Goal: Information Seeking & Learning: Learn about a topic

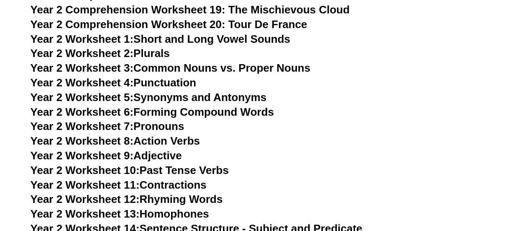
scroll to position [2006, 0]
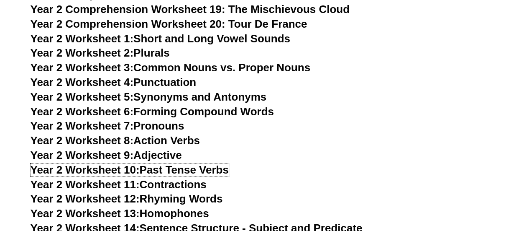
click at [175, 169] on link "Year 2 Worksheet 10: Past Tense Verbs" at bounding box center [130, 169] width 198 height 13
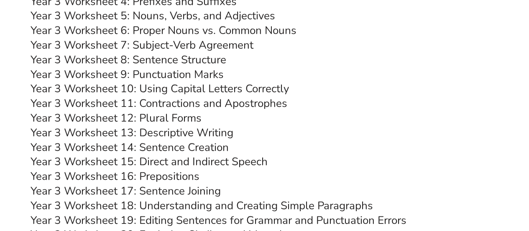
scroll to position [2714, 0]
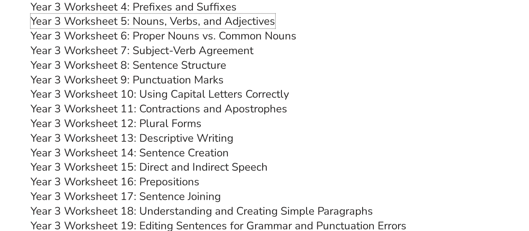
click at [189, 21] on link "Year 3 Worksheet 5: Nouns, Verbs, and Adjectives" at bounding box center [153, 21] width 245 height 15
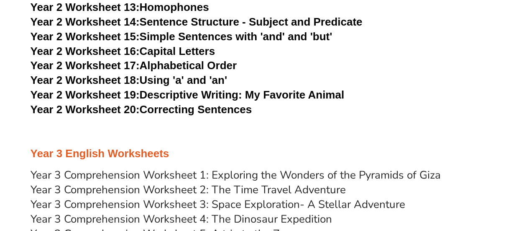
scroll to position [2195, 0]
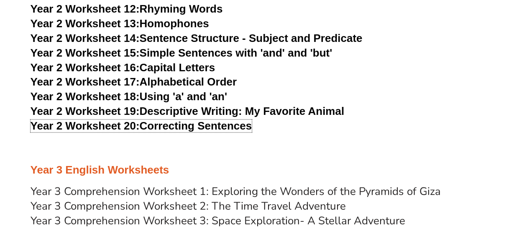
click at [202, 128] on link "Year 2 Worksheet 20: Correcting Sentences" at bounding box center [142, 125] width 222 height 13
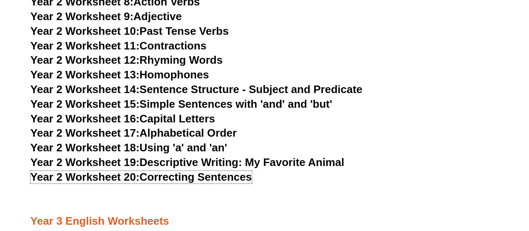
scroll to position [2143, 0]
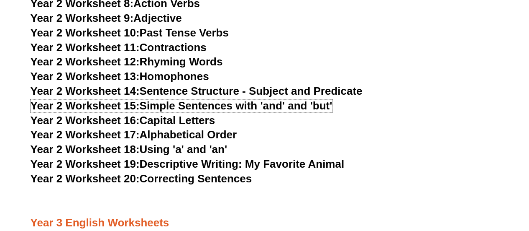
click at [185, 107] on link "Year 2 Worksheet 15: Simple Sentences with 'and' and 'but'" at bounding box center [182, 105] width 302 height 13
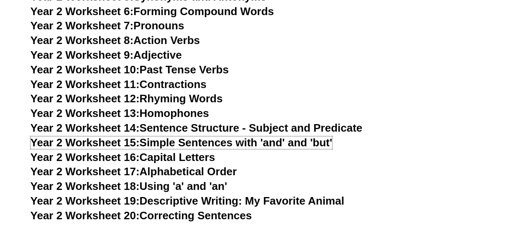
scroll to position [2105, 0]
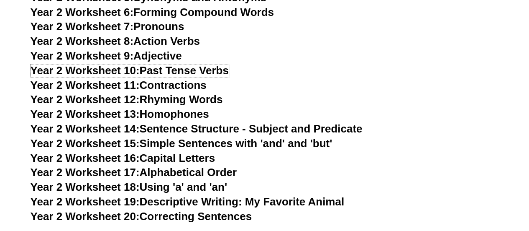
click at [202, 71] on link "Year 2 Worksheet 10: Past Tense Verbs" at bounding box center [130, 70] width 198 height 13
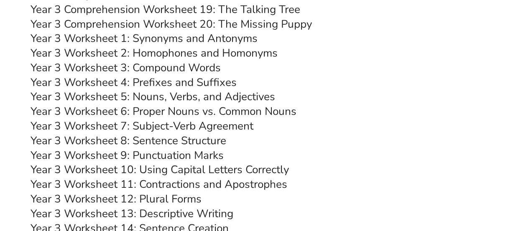
scroll to position [2641, 0]
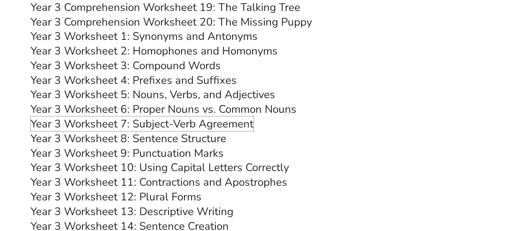
click at [190, 128] on link "Year 3 Worksheet 7: Subject-Verb Agreement" at bounding box center [142, 123] width 223 height 15
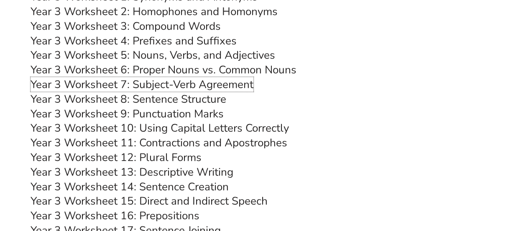
scroll to position [2696, 0]
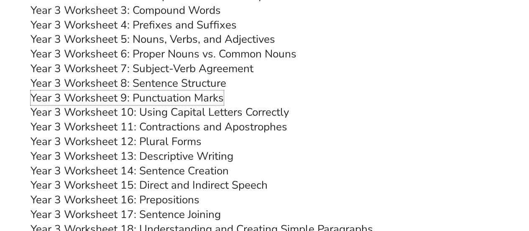
click at [190, 95] on link "Year 3 Worksheet 9: Punctuation Marks" at bounding box center [127, 97] width 193 height 15
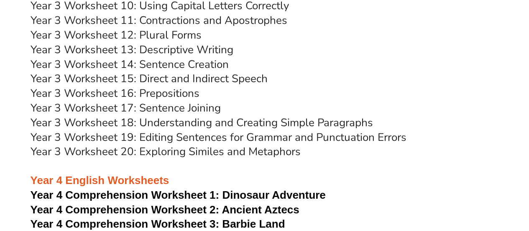
scroll to position [2803, 0]
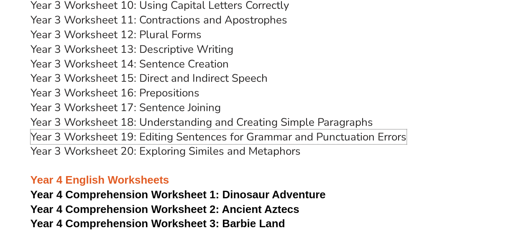
click at [188, 134] on link "Year 3 Worksheet 19: Editing Sentences for Grammar and Punctuation Errors" at bounding box center [219, 136] width 376 height 15
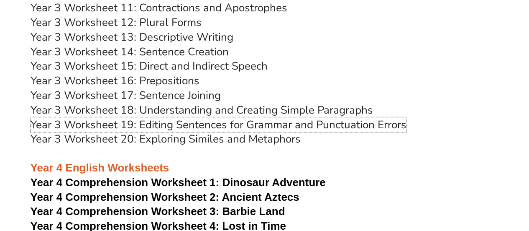
scroll to position [2819, 0]
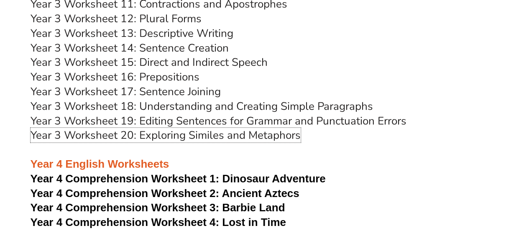
click at [244, 137] on link "Year 3 Worksheet 20: Exploring Similes and Metaphors" at bounding box center [166, 135] width 270 height 15
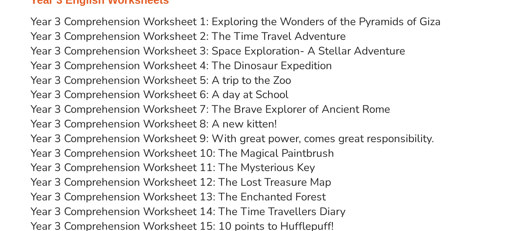
scroll to position [2364, 0]
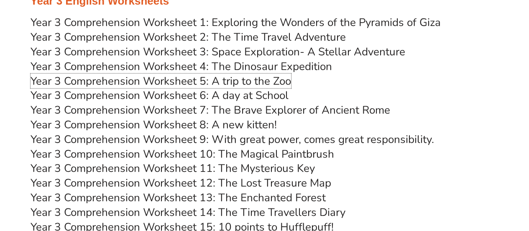
click at [197, 78] on link "Year 3 Comprehension Worksheet 5: A trip to the Zoo" at bounding box center [161, 80] width 261 height 15
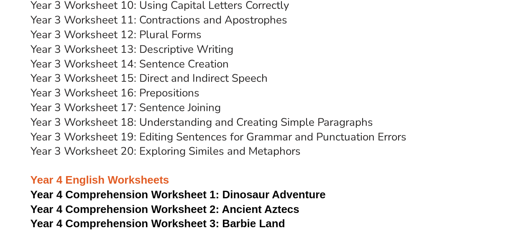
scroll to position [2851, 0]
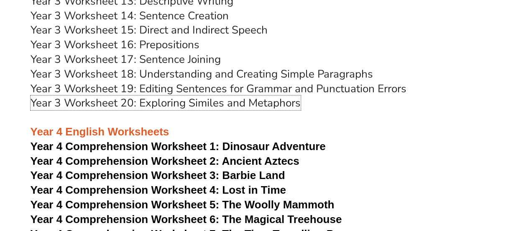
click at [239, 108] on link "Year 3 Worksheet 20: Exploring Similes and Metaphors" at bounding box center [166, 102] width 270 height 15
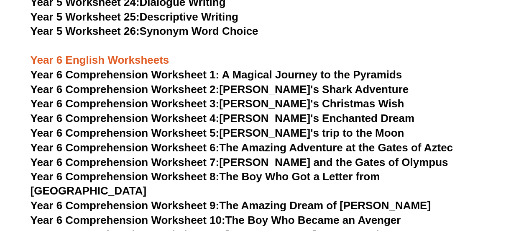
scroll to position [4137, 0]
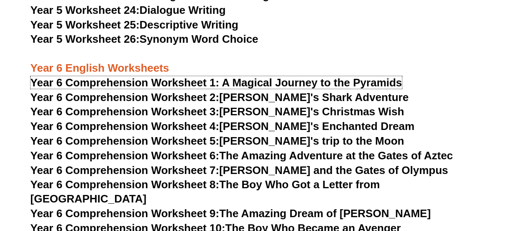
click at [252, 79] on span "Year 6 Comprehension Worksheet 1: A Magical Journey to the Pyramids" at bounding box center [217, 82] width 372 height 13
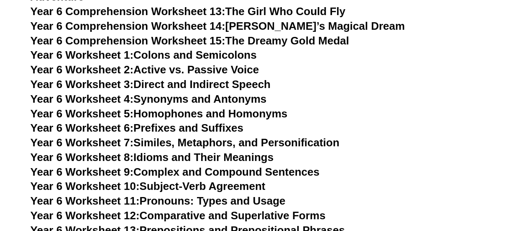
scroll to position [4411, 0]
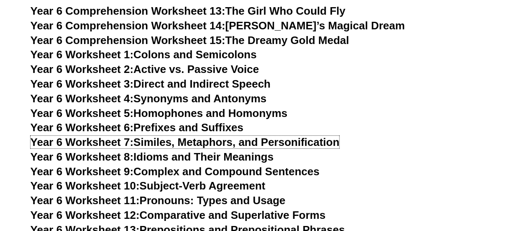
click at [150, 136] on link "Year 6 Worksheet 7: Similes, Metaphors, and Personification" at bounding box center [185, 142] width 309 height 13
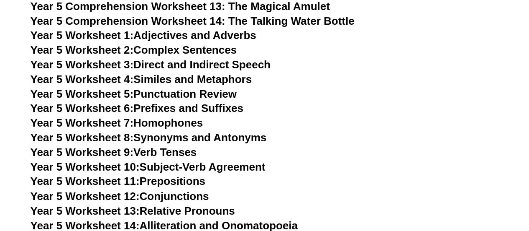
scroll to position [3777, 0]
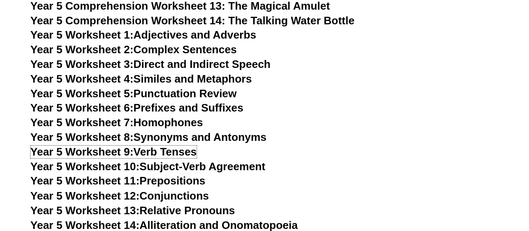
click at [177, 153] on link "Year 5 Worksheet 9: Verb Tenses" at bounding box center [114, 151] width 167 height 13
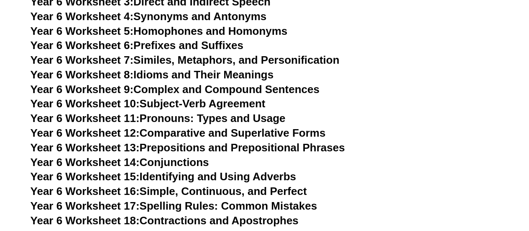
scroll to position [4496, 0]
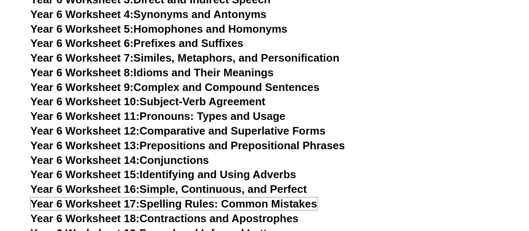
click at [154, 197] on link "Year 6 Worksheet 17: Spelling Rules: Common Mistakes" at bounding box center [174, 203] width 287 height 13
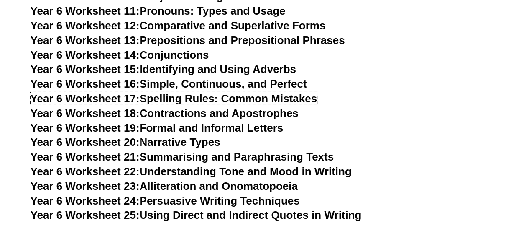
scroll to position [4603, 0]
